Goal: Information Seeking & Learning: Learn about a topic

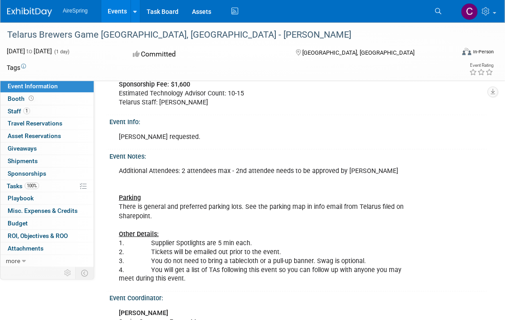
click at [118, 12] on link "Events" at bounding box center [117, 11] width 33 height 22
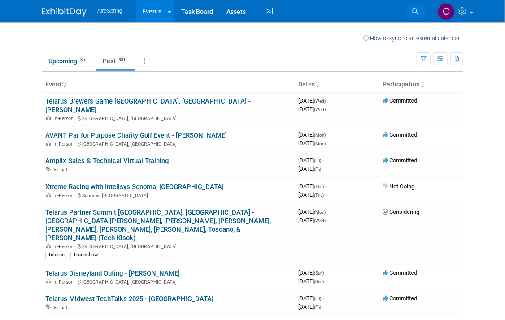
click at [410, 10] on link "Search" at bounding box center [417, 11] width 20 height 14
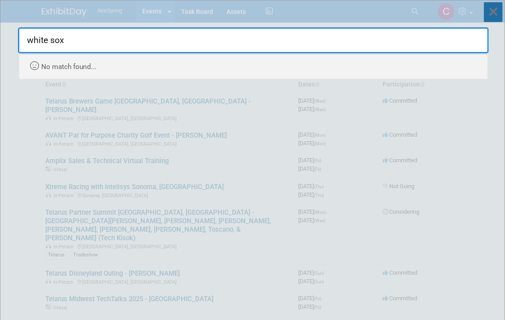
type input "white sox"
click at [495, 14] on icon at bounding box center [493, 12] width 19 height 20
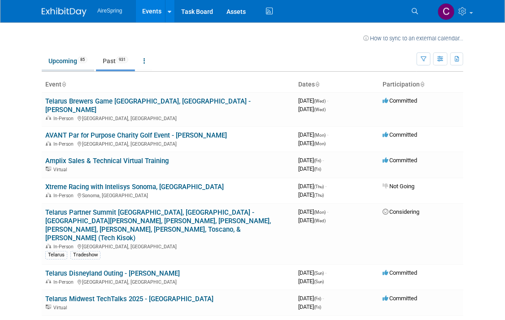
click at [60, 60] on link "Upcoming 85" at bounding box center [68, 61] width 53 height 17
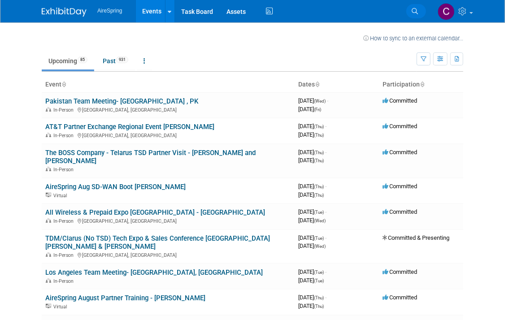
click at [416, 12] on icon at bounding box center [415, 11] width 6 height 6
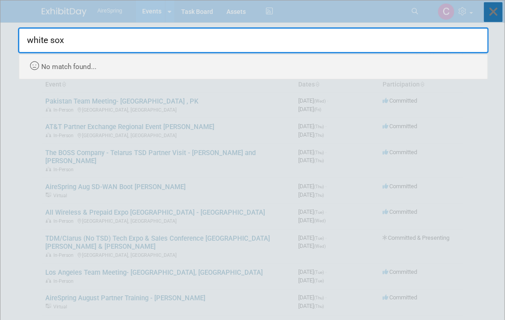
type input "white sox"
click at [494, 11] on icon at bounding box center [493, 12] width 19 height 20
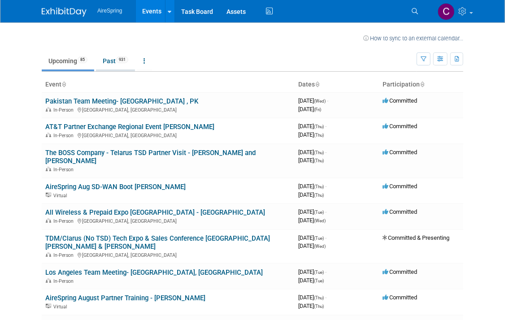
click at [113, 61] on link "Past 931" at bounding box center [115, 61] width 39 height 17
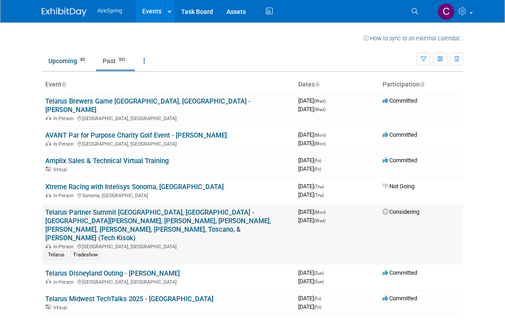
scroll to position [45, 0]
